Goal: Information Seeking & Learning: Learn about a topic

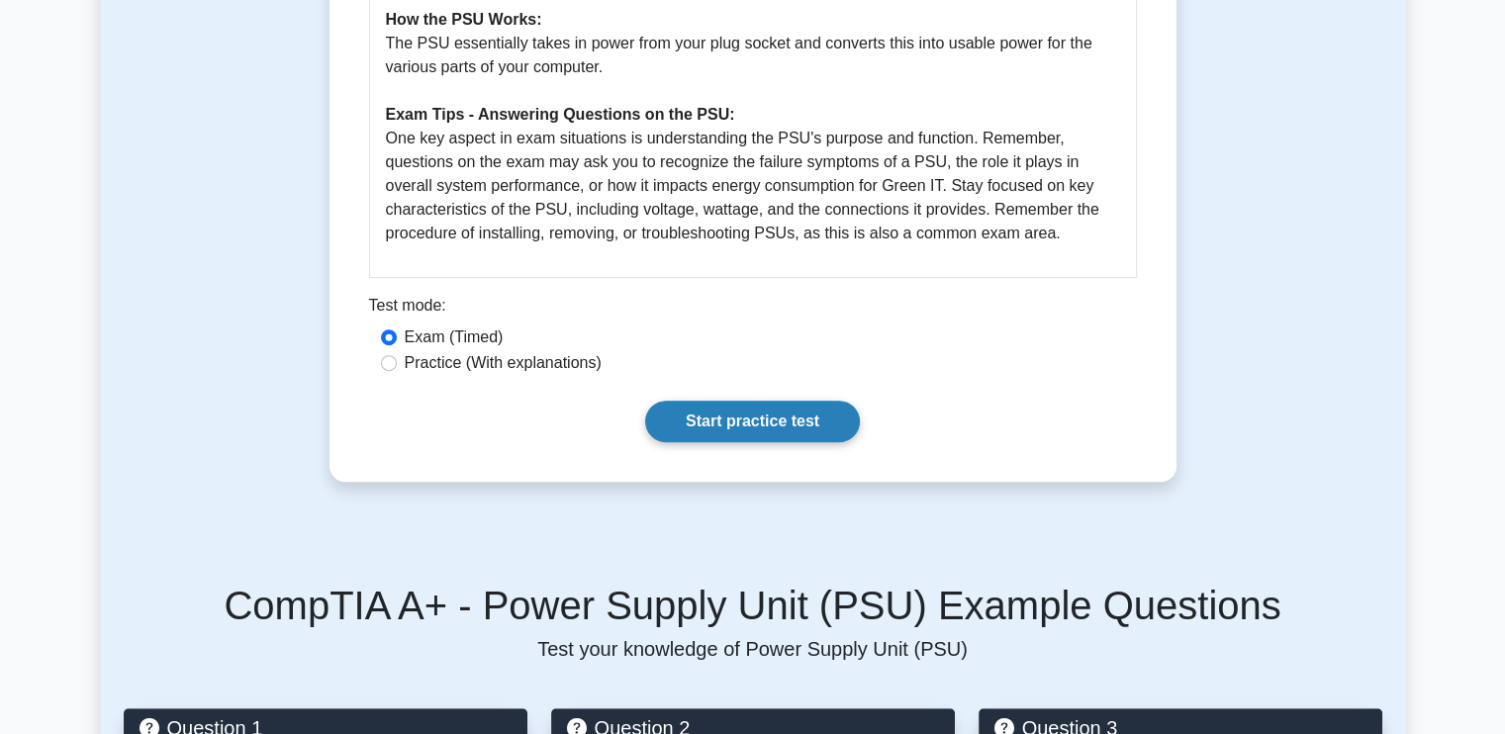
click at [724, 432] on link "Start practice test" at bounding box center [752, 422] width 215 height 42
click at [471, 365] on label "Practice (With explanations)" at bounding box center [503, 363] width 197 height 24
click at [397, 365] on input "Practice (With explanations)" at bounding box center [389, 363] width 16 height 16
radio input "true"
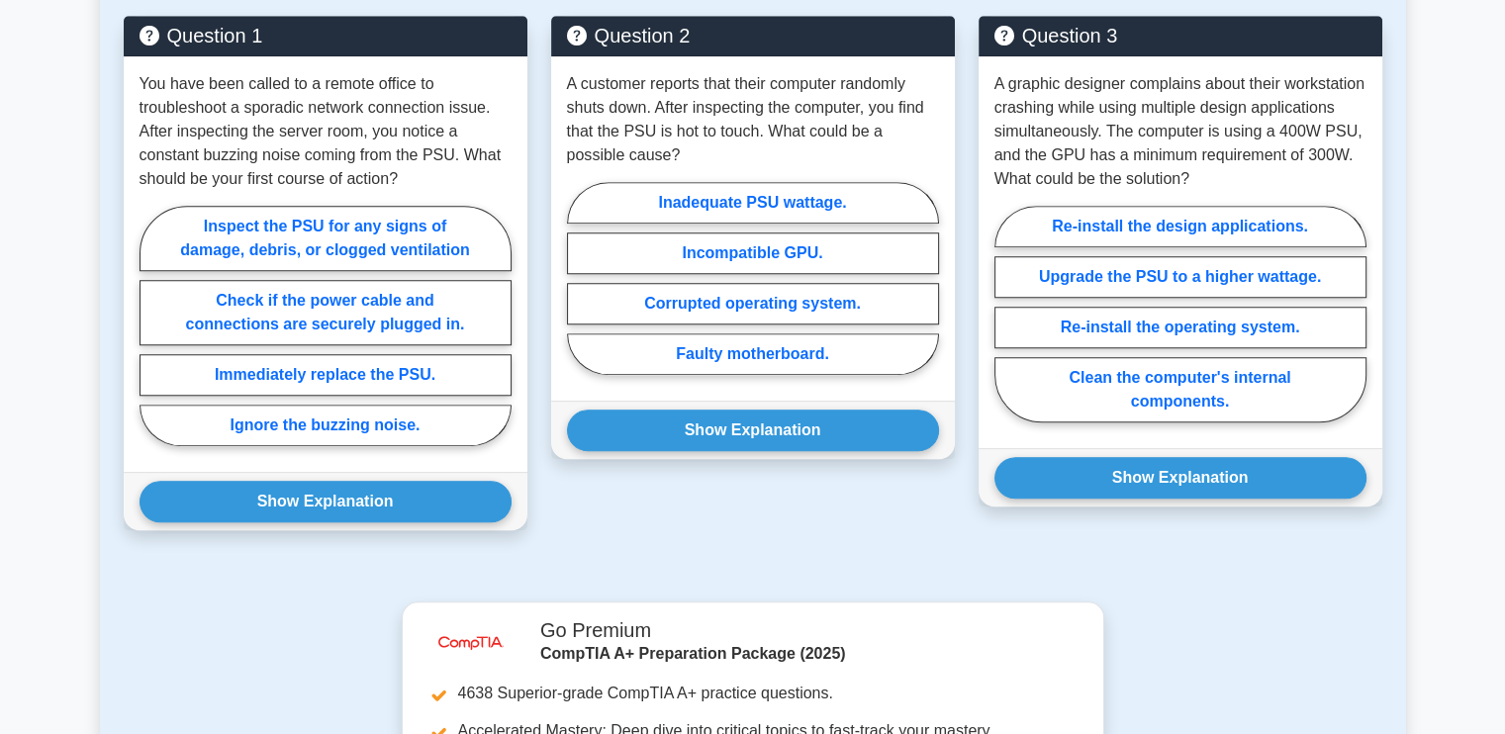
scroll to position [1286, 0]
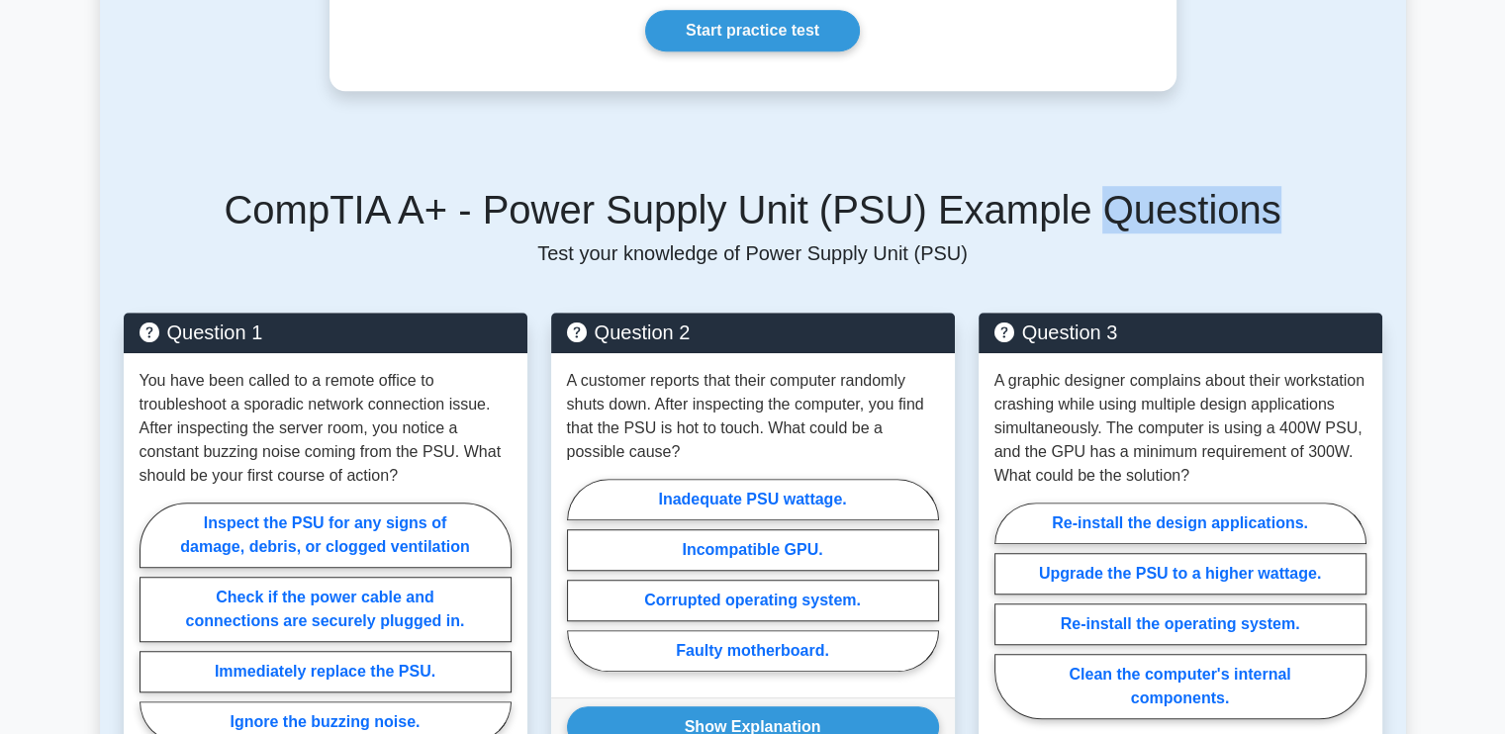
drag, startPoint x: 1081, startPoint y: 214, endPoint x: 1262, endPoint y: 227, distance: 180.5
click at [1262, 227] on h5 "CompTIA A+ - Power Supply Unit (PSU) Example Questions" at bounding box center [753, 209] width 1259 height 47
copy h5 "Questions"
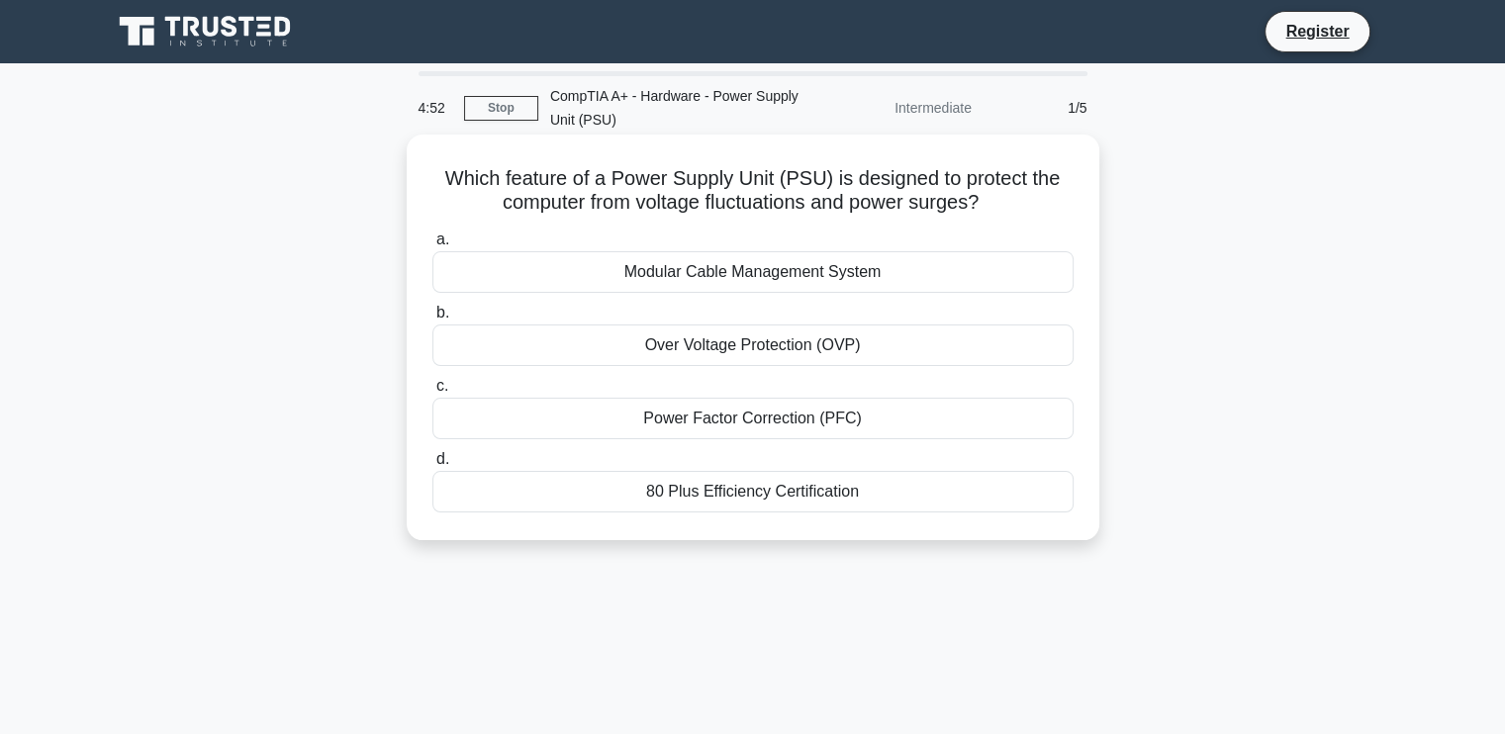
click at [822, 419] on div "Power Factor Correction (PFC)" at bounding box center [752, 419] width 641 height 42
click at [432, 393] on input "c. Power Factor Correction (PFC)" at bounding box center [432, 386] width 0 height 13
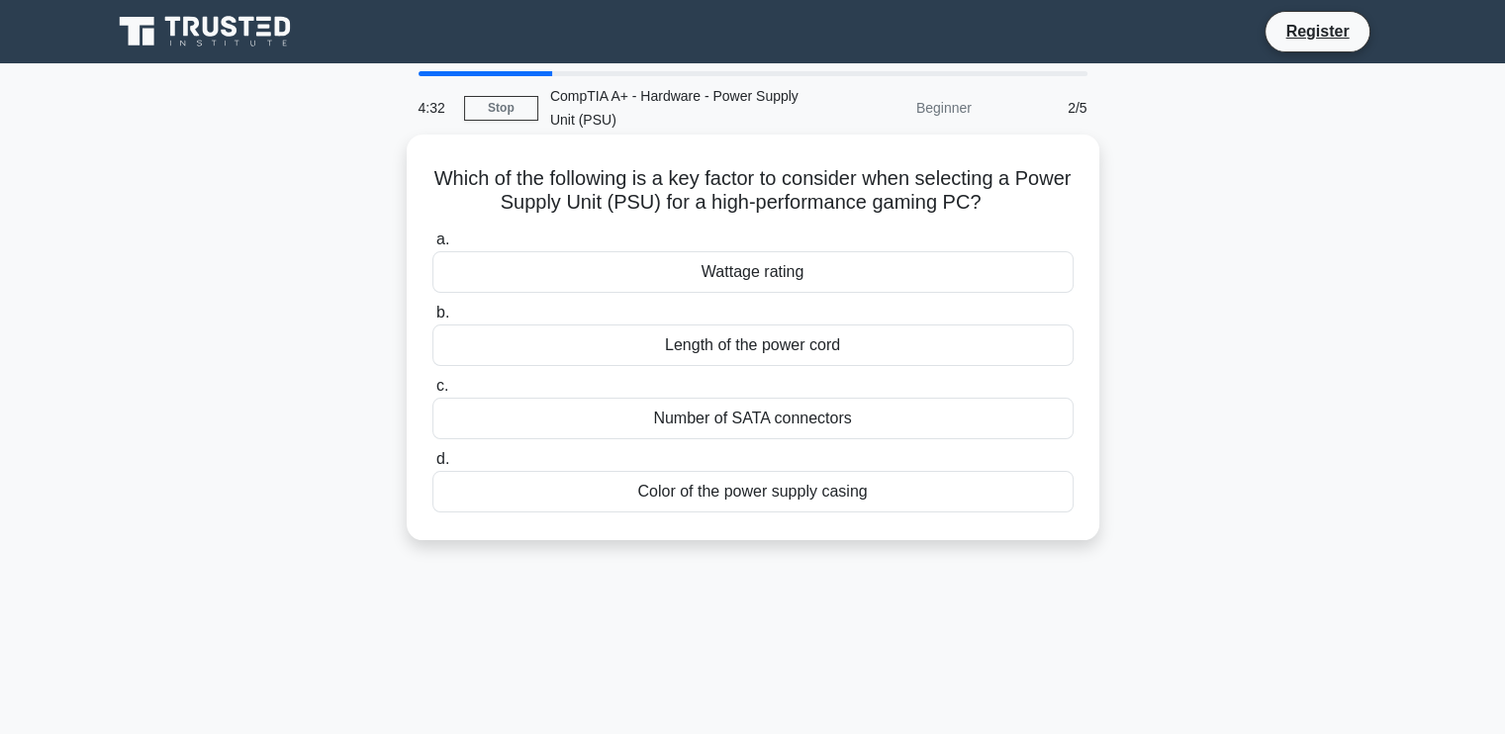
click at [1052, 264] on div "Wattage rating" at bounding box center [752, 272] width 641 height 42
click at [432, 246] on input "a. Wattage rating" at bounding box center [432, 240] width 0 height 13
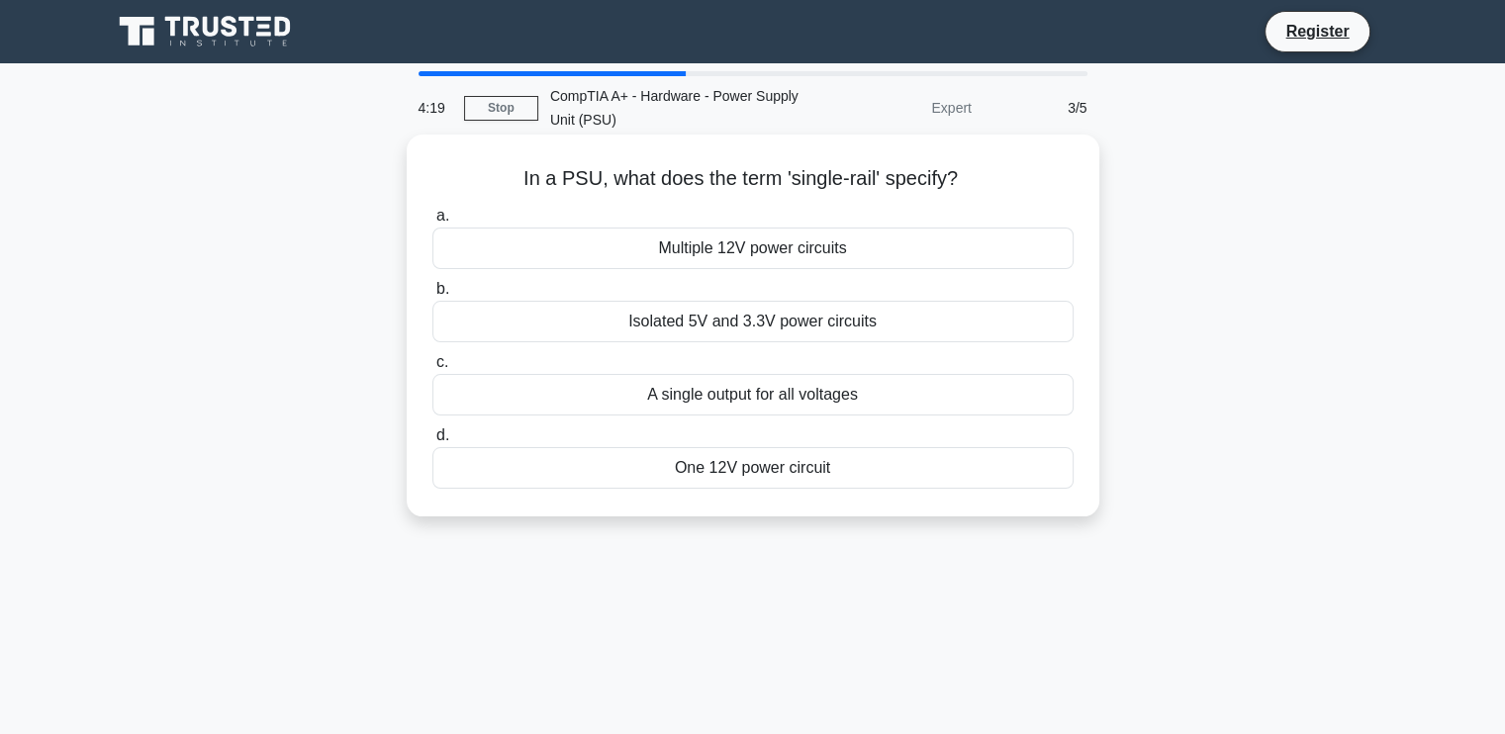
click at [945, 402] on div "A single output for all voltages" at bounding box center [752, 395] width 641 height 42
click at [432, 369] on input "c. A single output for all voltages" at bounding box center [432, 362] width 0 height 13
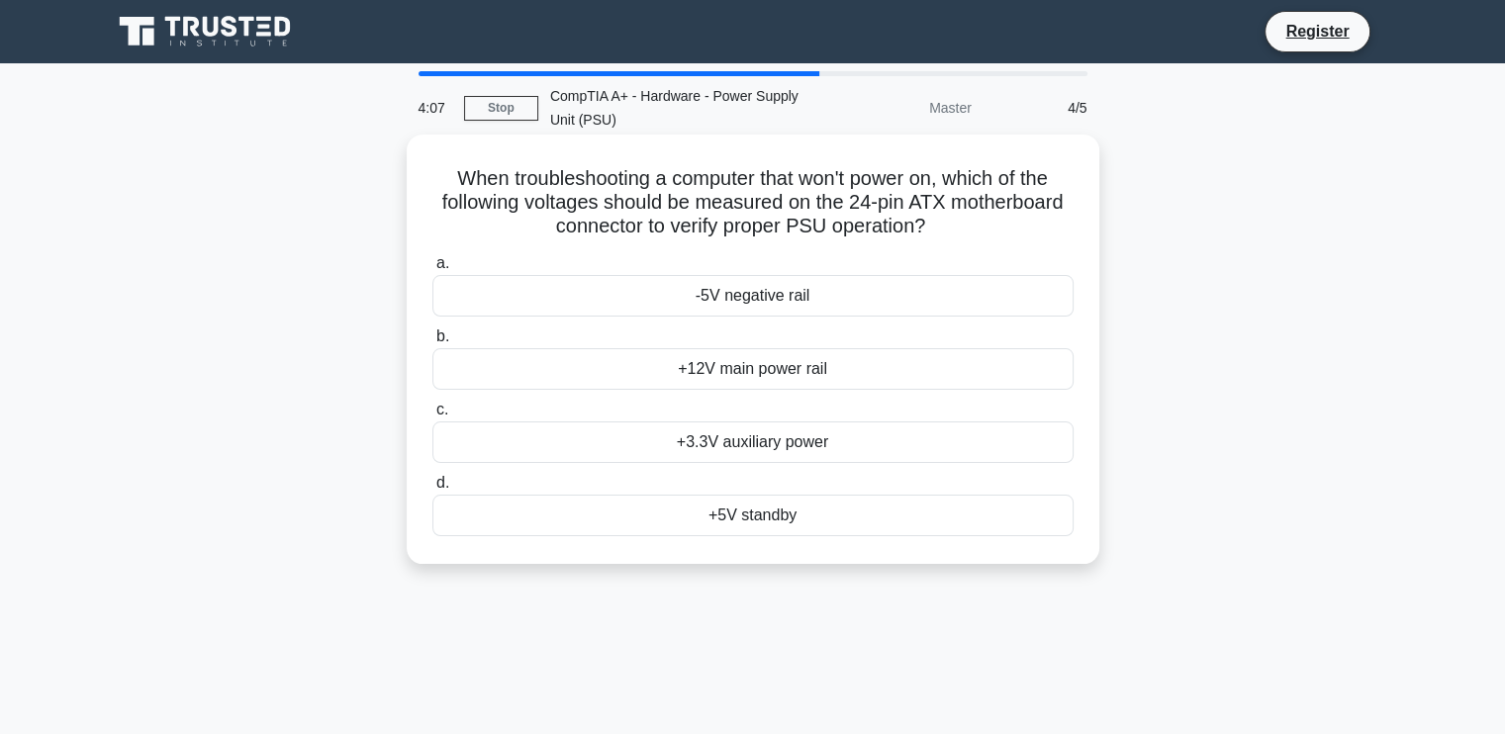
click at [888, 373] on div "+12V main power rail" at bounding box center [752, 369] width 641 height 42
click at [432, 343] on input "b. +12V main power rail" at bounding box center [432, 336] width 0 height 13
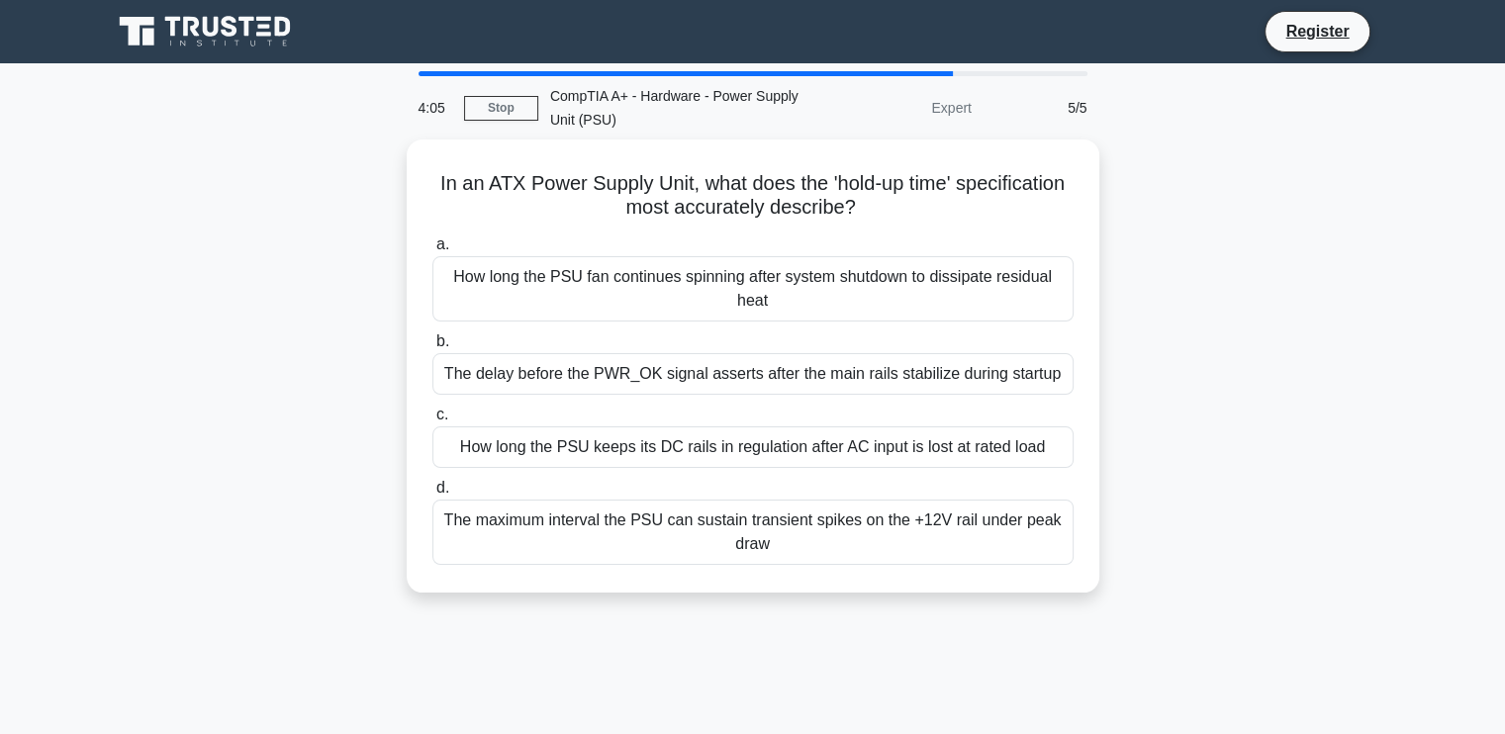
click at [888, 373] on div "The delay before the PWR_OK signal asserts after the main rails stabilize durin…" at bounding box center [752, 374] width 641 height 42
click at [432, 348] on input "b. The delay before the PWR_OK signal asserts after the main rails stabilize du…" at bounding box center [432, 341] width 0 height 13
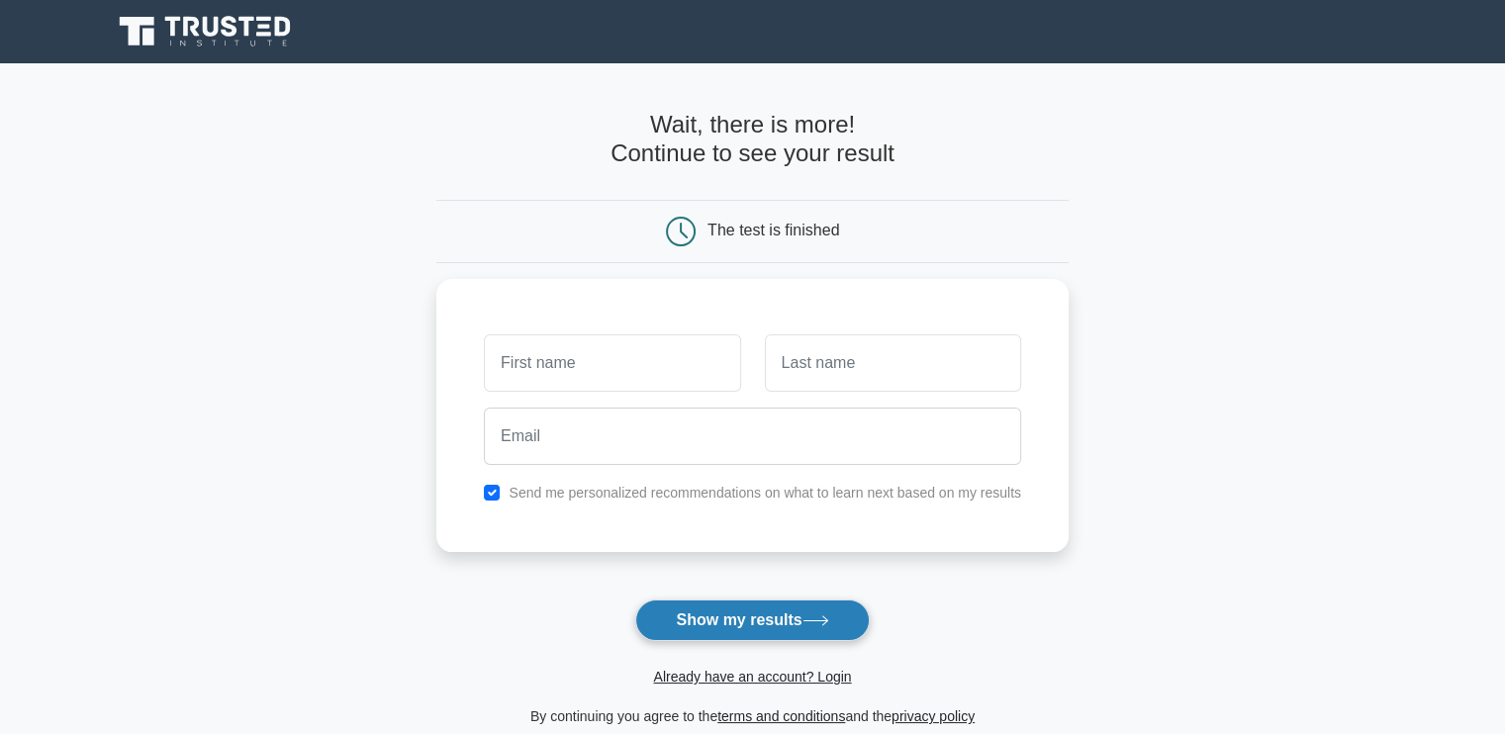
click at [799, 620] on button "Show my results" at bounding box center [752, 621] width 234 height 42
